Goal: Check status: Check status

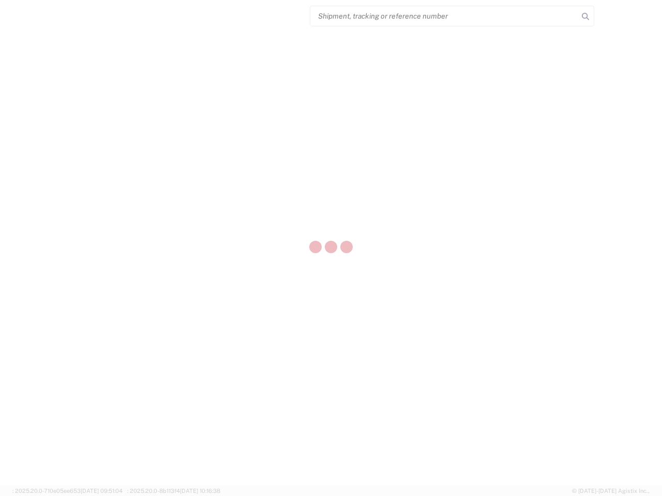
select select "US"
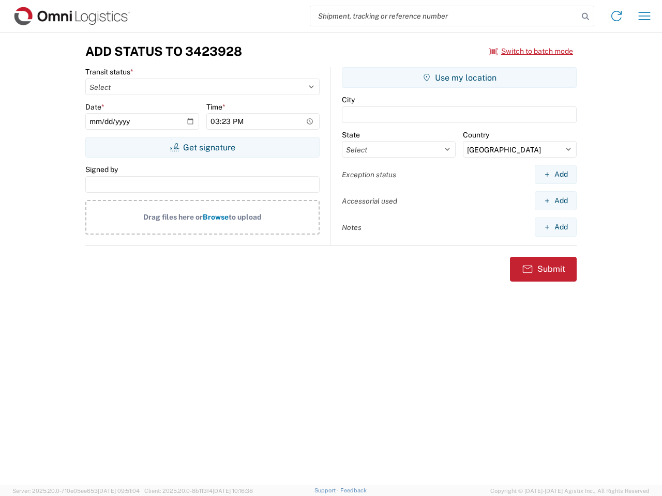
click at [444, 16] on input "search" at bounding box center [444, 16] width 268 height 20
click at [585, 17] on icon at bounding box center [585, 16] width 14 height 14
click at [616, 16] on icon at bounding box center [616, 16] width 17 height 17
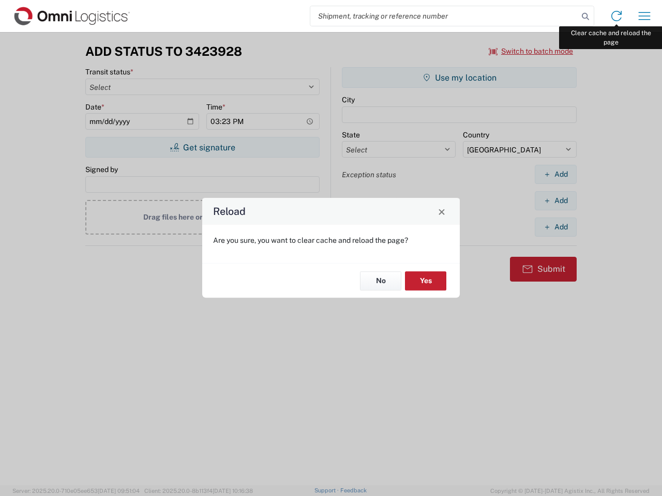
click at [644, 16] on div "Reload Are you sure, you want to clear cache and reload the page? No Yes" at bounding box center [331, 248] width 662 height 496
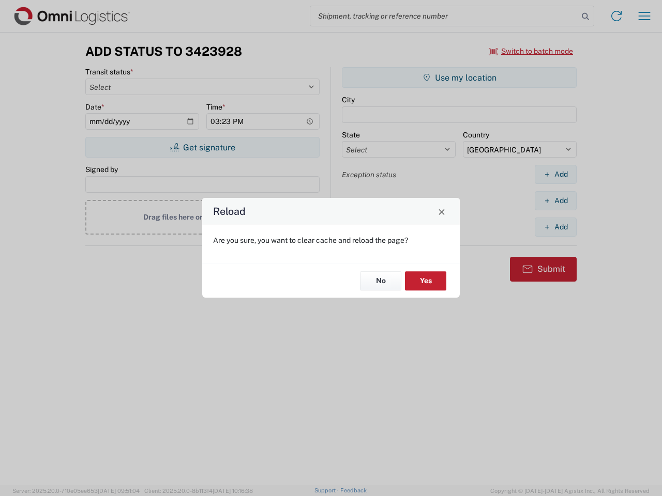
click at [531, 51] on div "Reload Are you sure, you want to clear cache and reload the page? No Yes" at bounding box center [331, 248] width 662 height 496
click at [202, 147] on div "Reload Are you sure, you want to clear cache and reload the page? No Yes" at bounding box center [331, 248] width 662 height 496
click at [459, 78] on div "Reload Are you sure, you want to clear cache and reload the page? No Yes" at bounding box center [331, 248] width 662 height 496
click at [555, 174] on div "Reload Are you sure, you want to clear cache and reload the page? No Yes" at bounding box center [331, 248] width 662 height 496
click at [555, 201] on div "Reload Are you sure, you want to clear cache and reload the page? No Yes" at bounding box center [331, 248] width 662 height 496
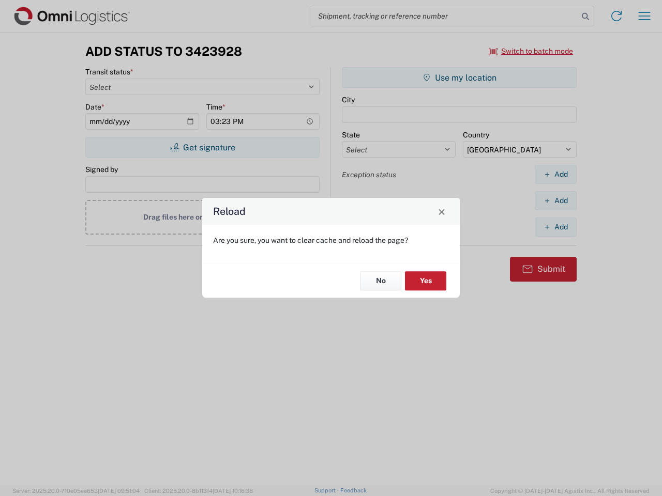
click at [555, 227] on div "Reload Are you sure, you want to clear cache and reload the page? No Yes" at bounding box center [331, 248] width 662 height 496
